Goal: Task Accomplishment & Management: Manage account settings

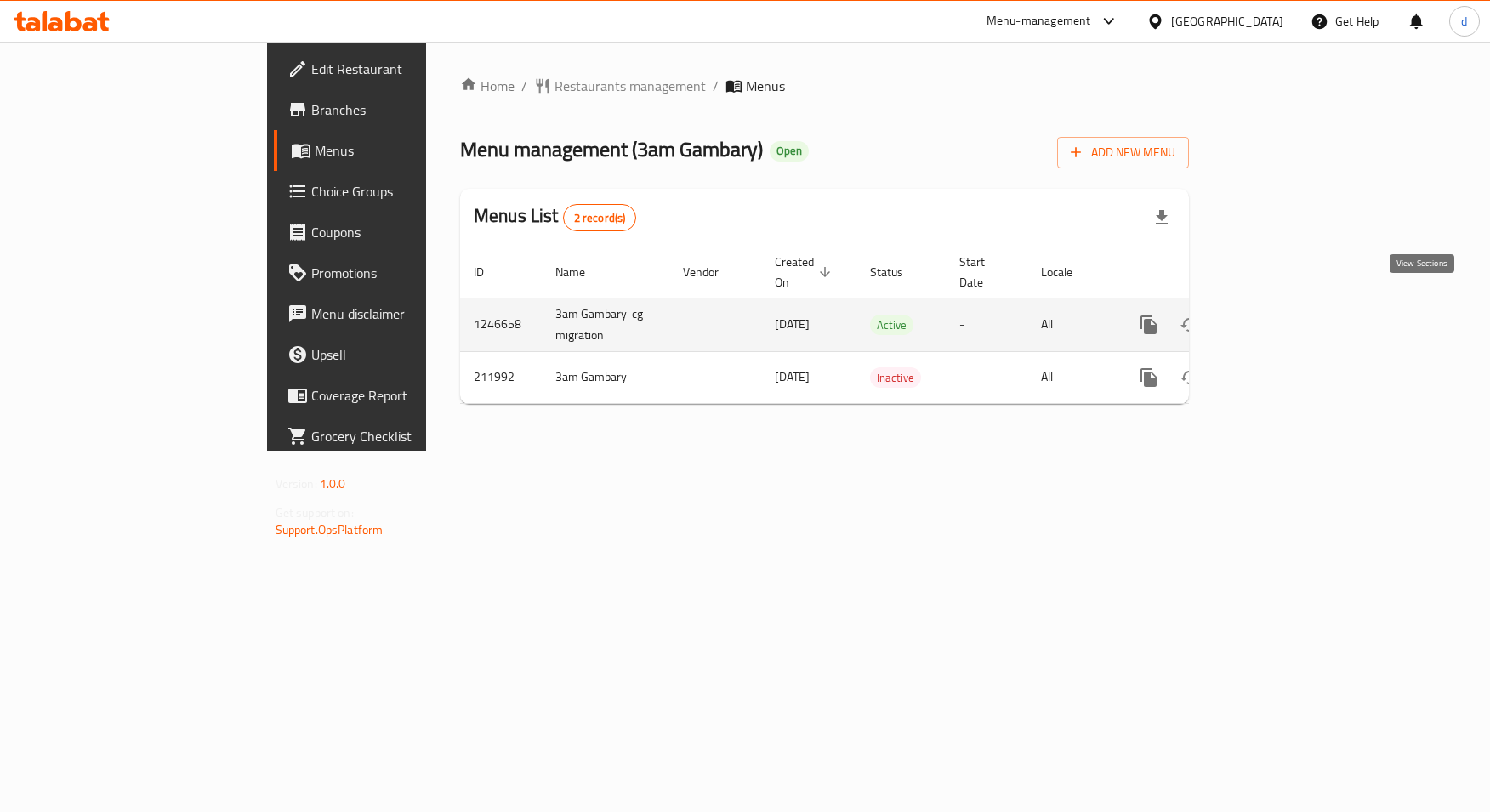
click at [1291, 316] on link "enhanced table" at bounding box center [1271, 324] width 41 height 41
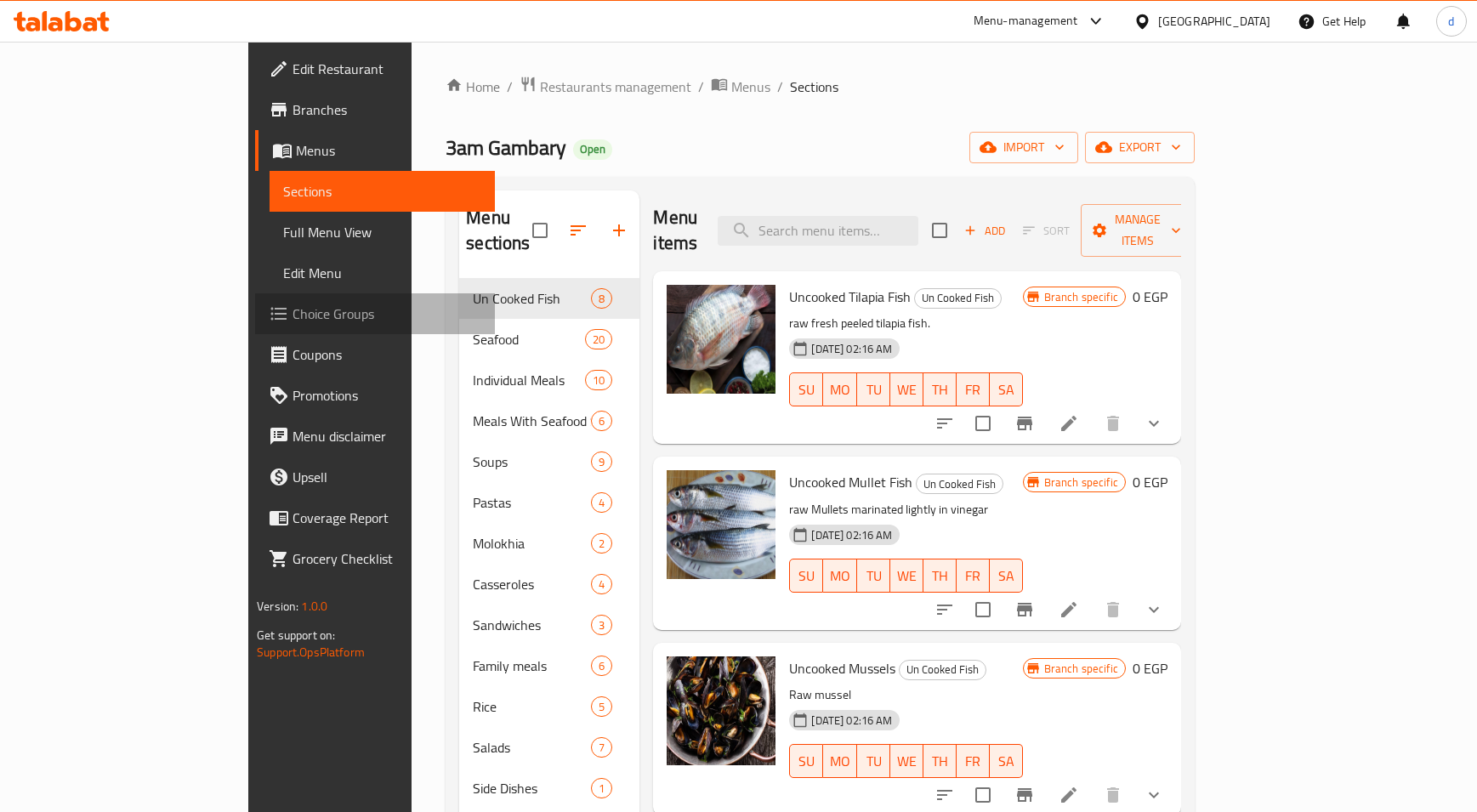
click at [292, 319] on span "Choice Groups" at bounding box center [386, 313] width 189 height 21
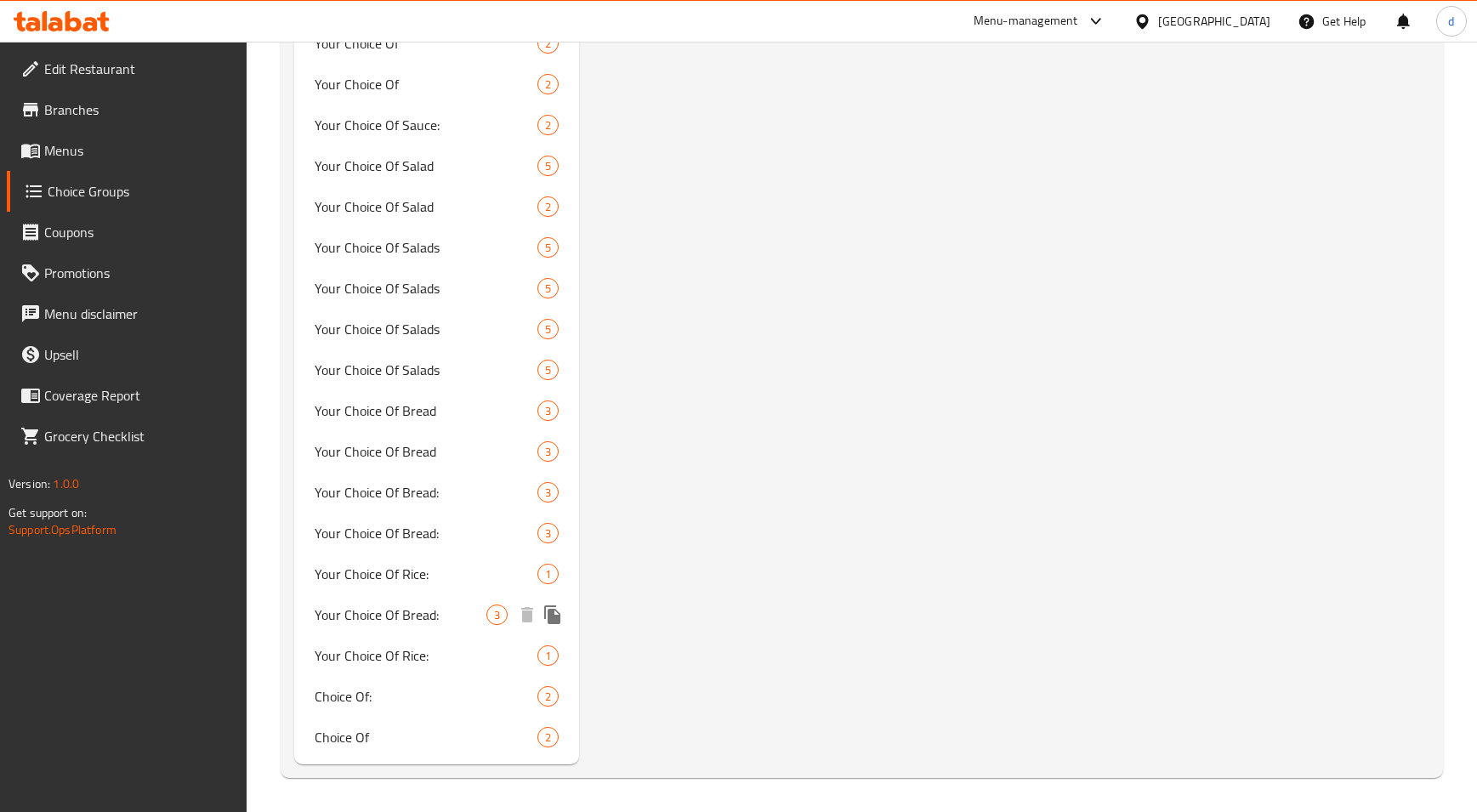
scroll to position [2194, 0]
click at [389, 569] on span "Your Choice Of Rice:" at bounding box center [400, 574] width 173 height 21
type input "Your Choice Of Rice:"
type input "اختيارك من الارز:"
type input "0"
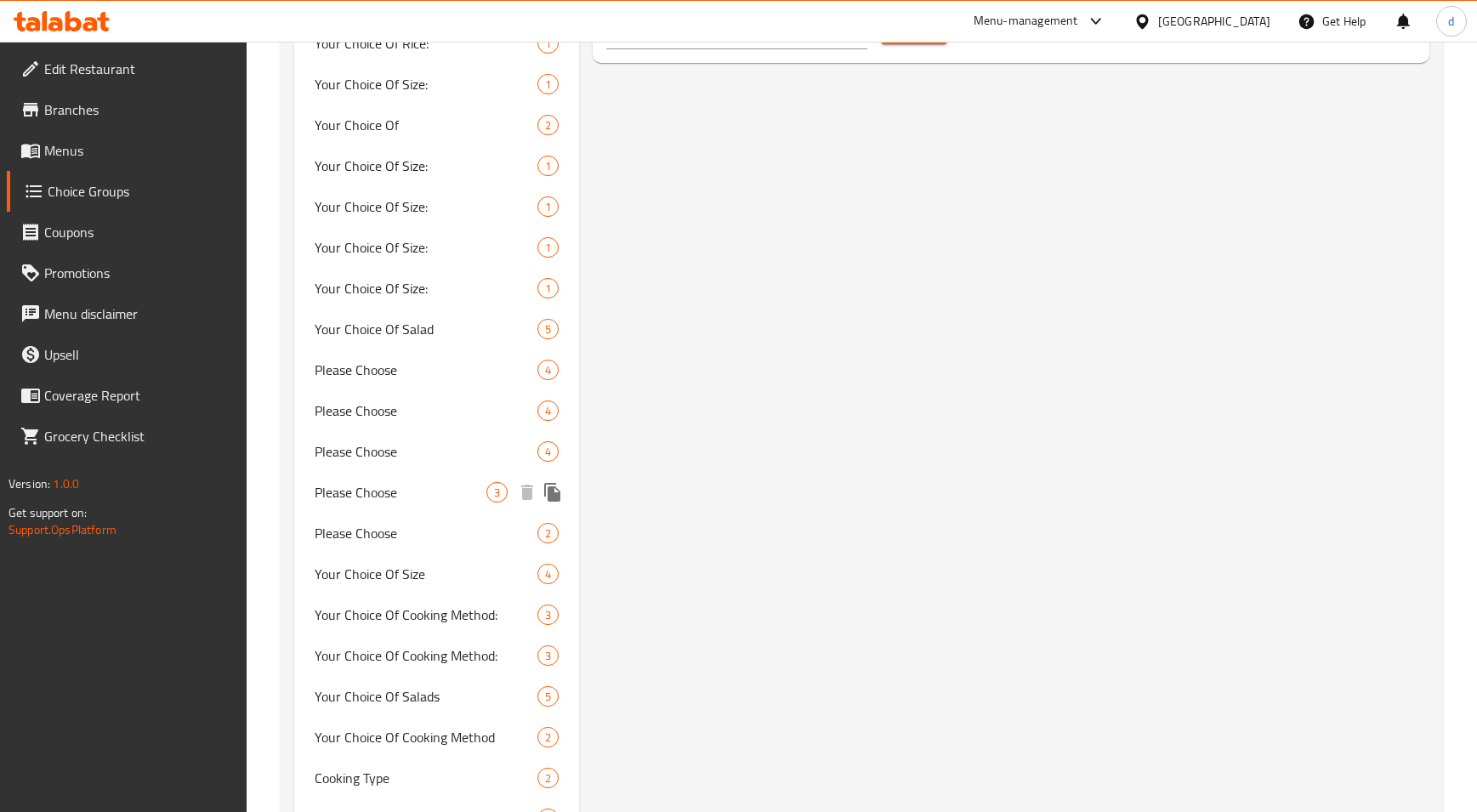
scroll to position [1259, 0]
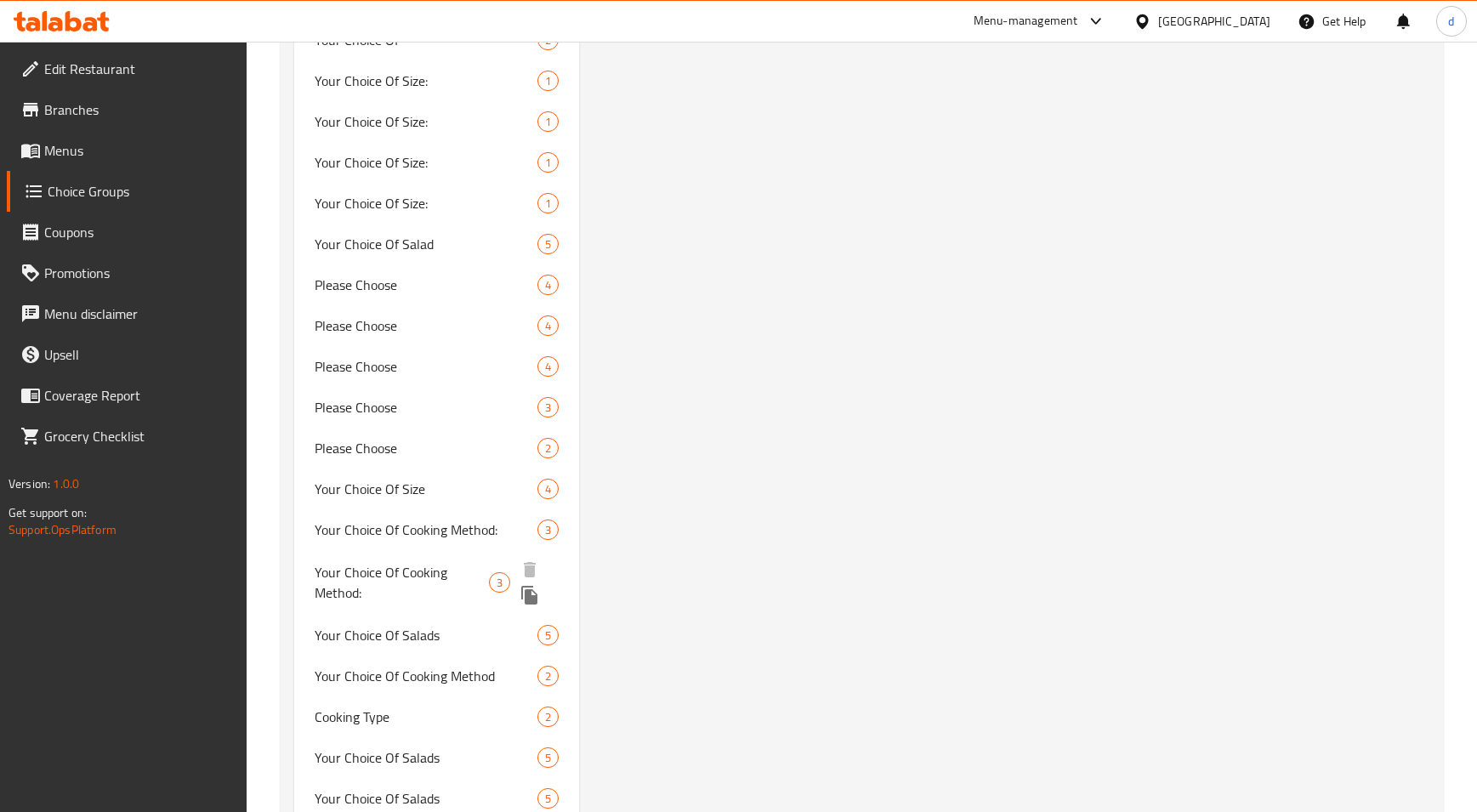
click at [420, 581] on span "Your Choice Of Cooking Method:" at bounding box center [401, 582] width 174 height 41
type input "Your Choice Of Cooking Method:"
type input "إختيارك من طريقة الطهي:"
type input "1"
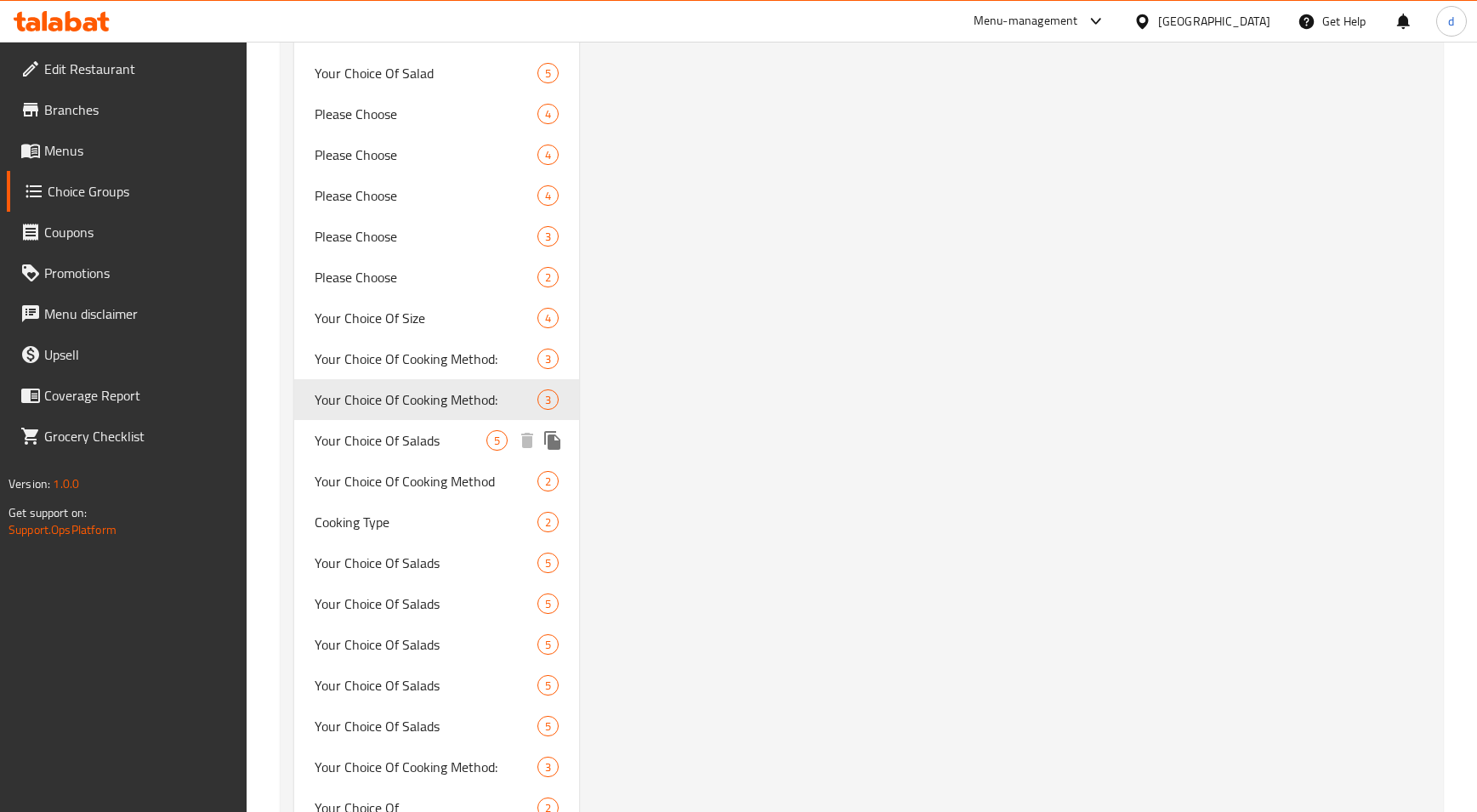
scroll to position [1428, 0]
click at [443, 448] on span "Your Choice Of Salads" at bounding box center [400, 441] width 173 height 21
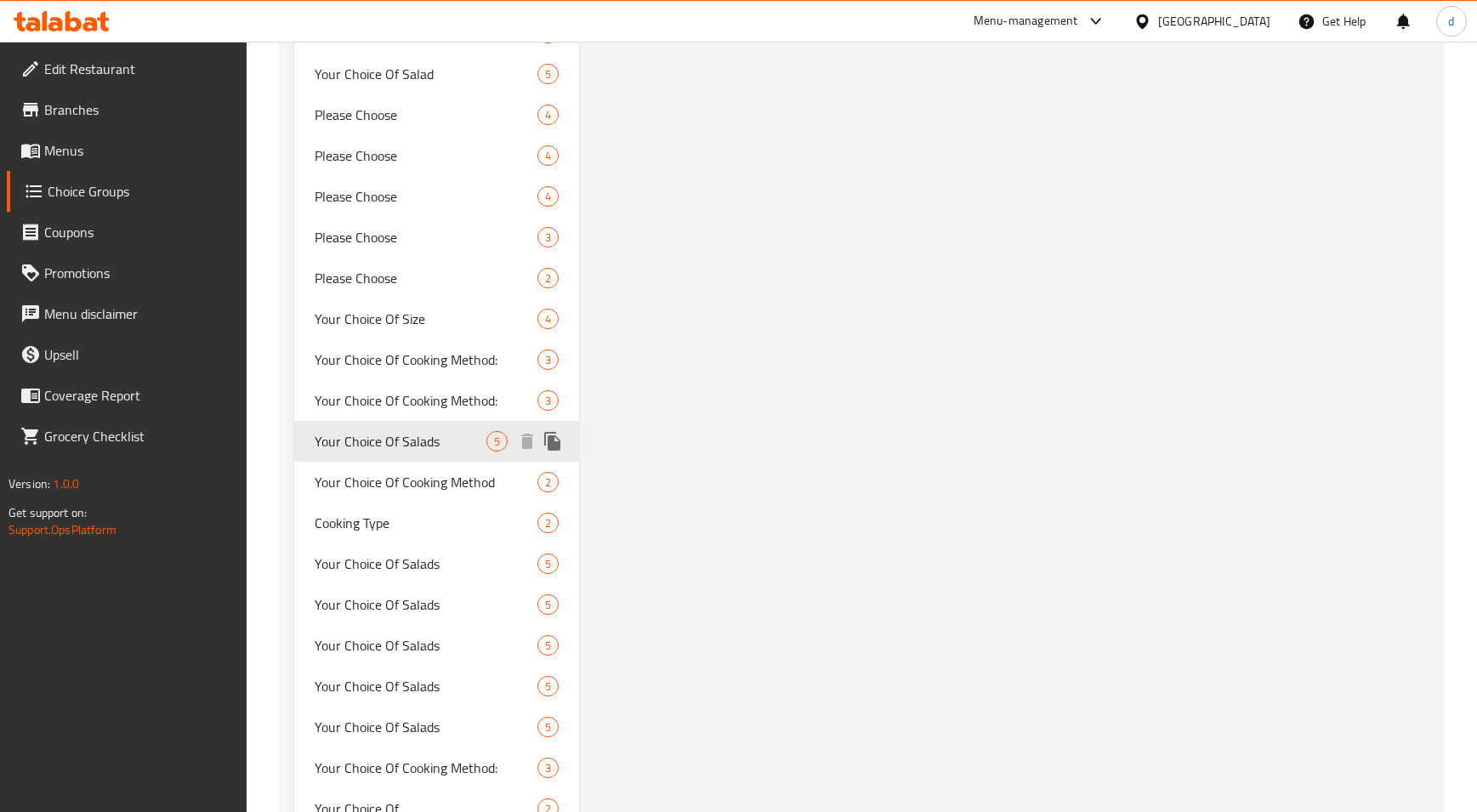
type input "Your Choice Of Salads"
type input "اختيارك من السلطات"
type input "0"
type input "5"
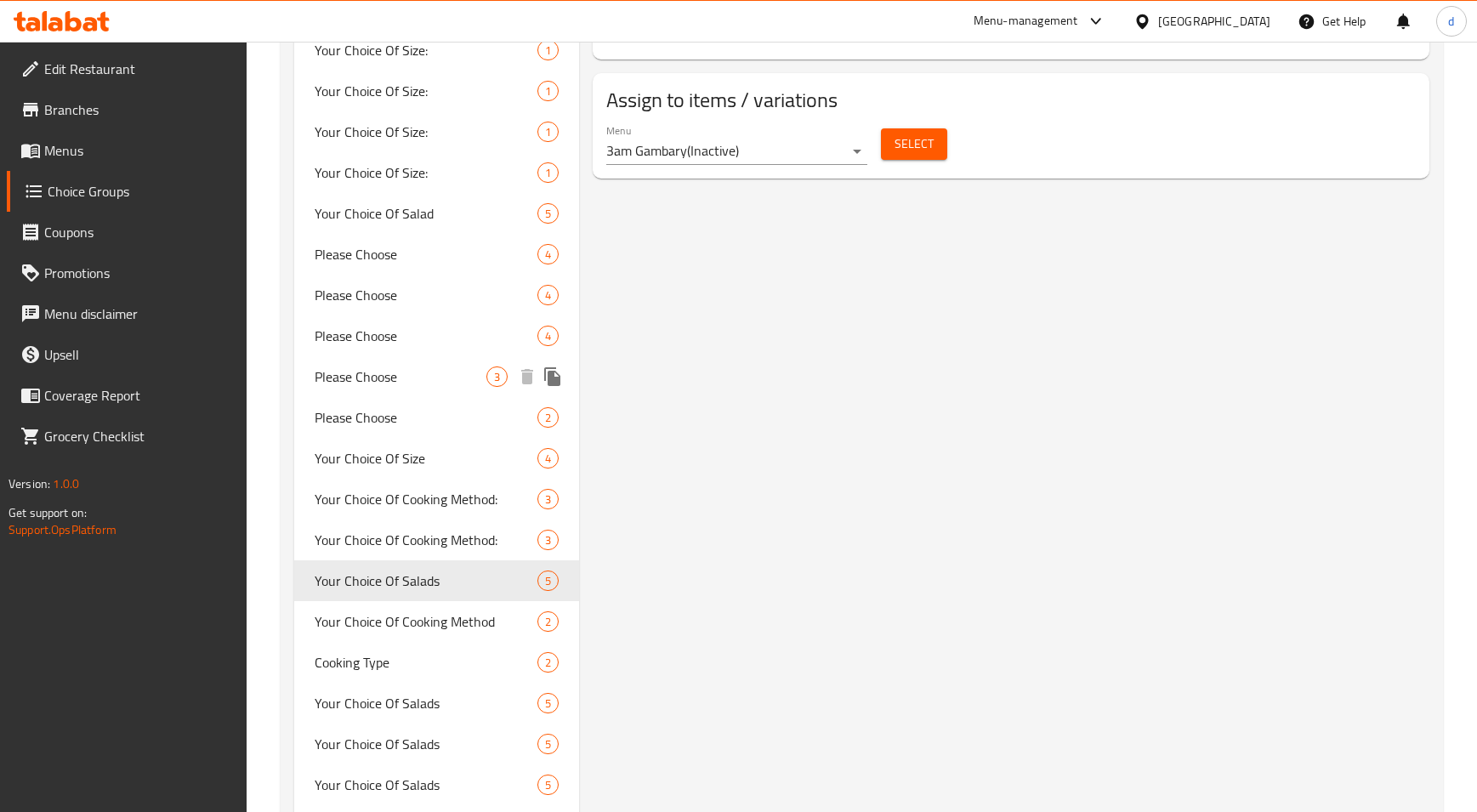
scroll to position [1530, 0]
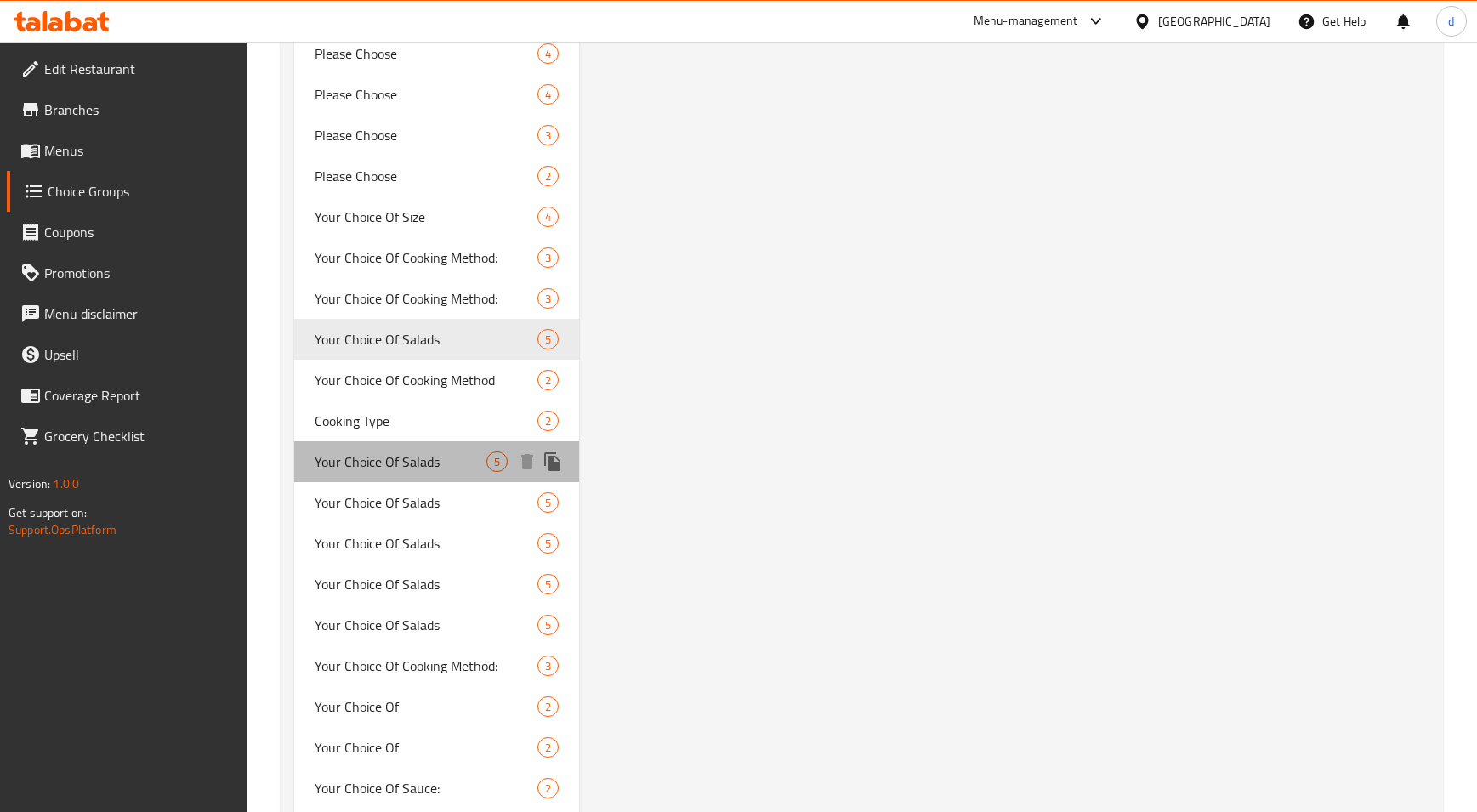
click at [400, 461] on span "Your Choice Of Salads" at bounding box center [400, 461] width 173 height 21
type input "اختيارك من السلطات"
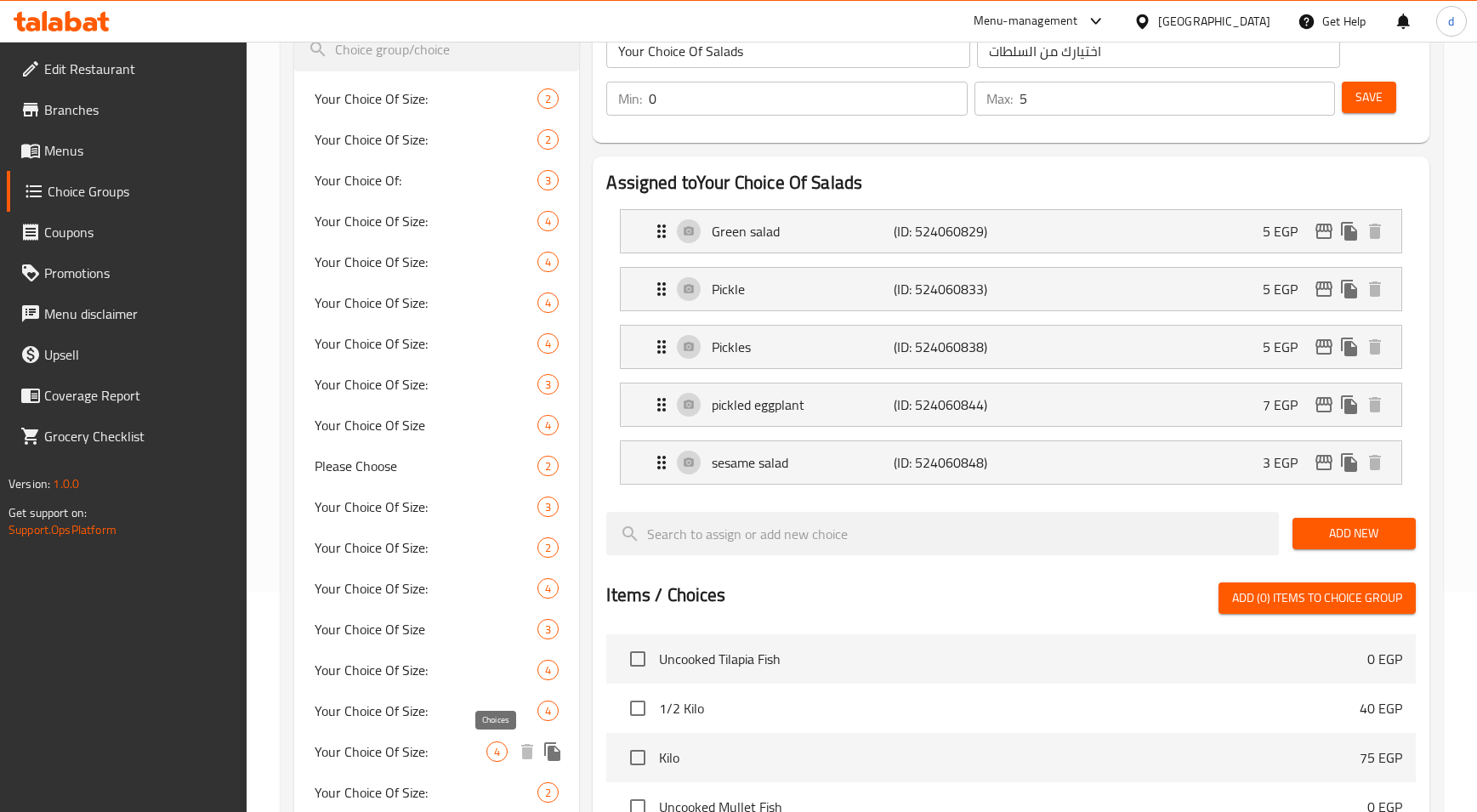
scroll to position [0, 0]
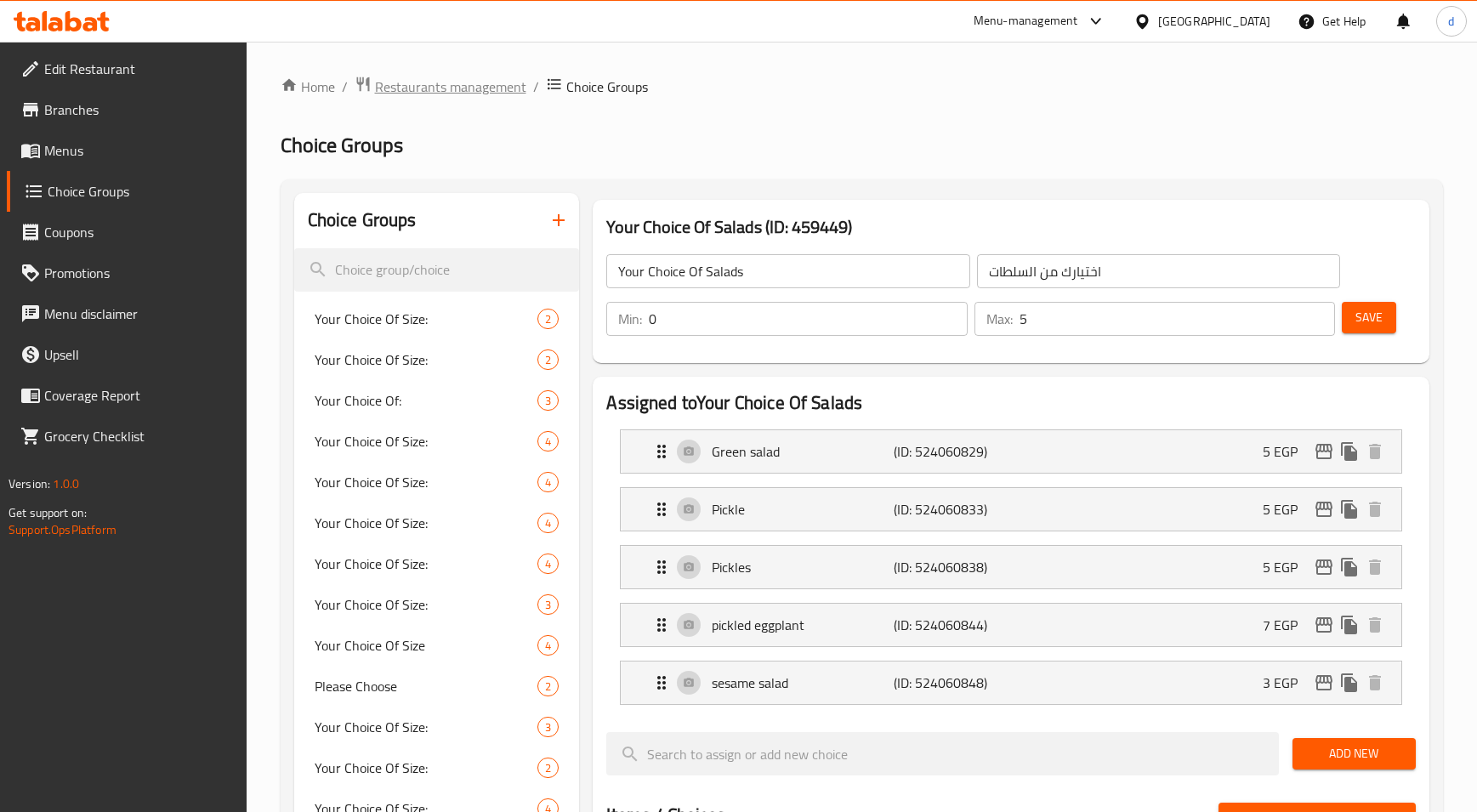
click at [455, 91] on span "Restaurants management" at bounding box center [451, 86] width 151 height 21
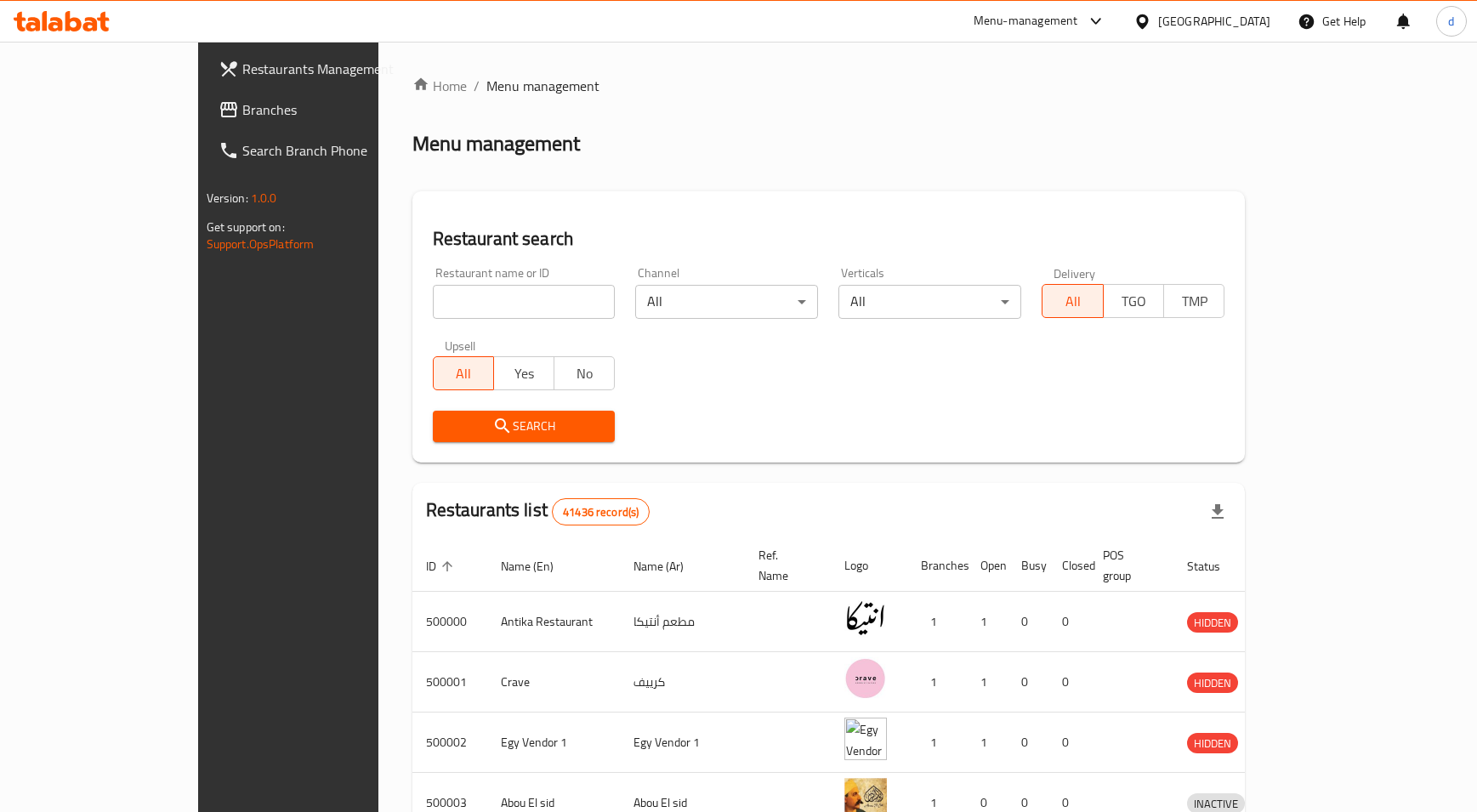
click at [242, 110] on span "Branches" at bounding box center [336, 110] width 189 height 21
